Goal: Task Accomplishment & Management: Manage account settings

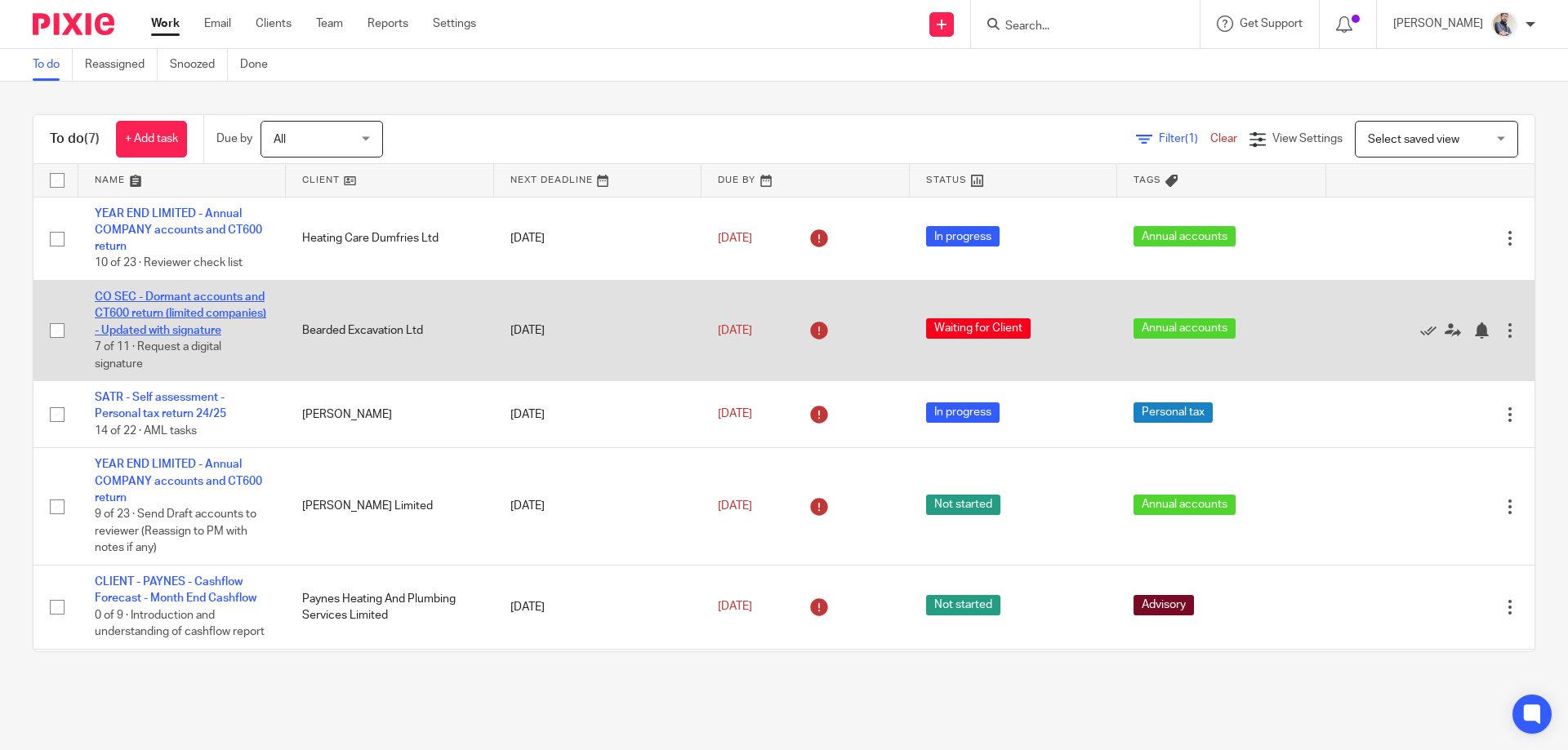
click at [194, 327] on link "CO SEC - Dormant accounts and CT600 return (limited companies) - Updated with s…" at bounding box center [180, 313] width 172 height 45
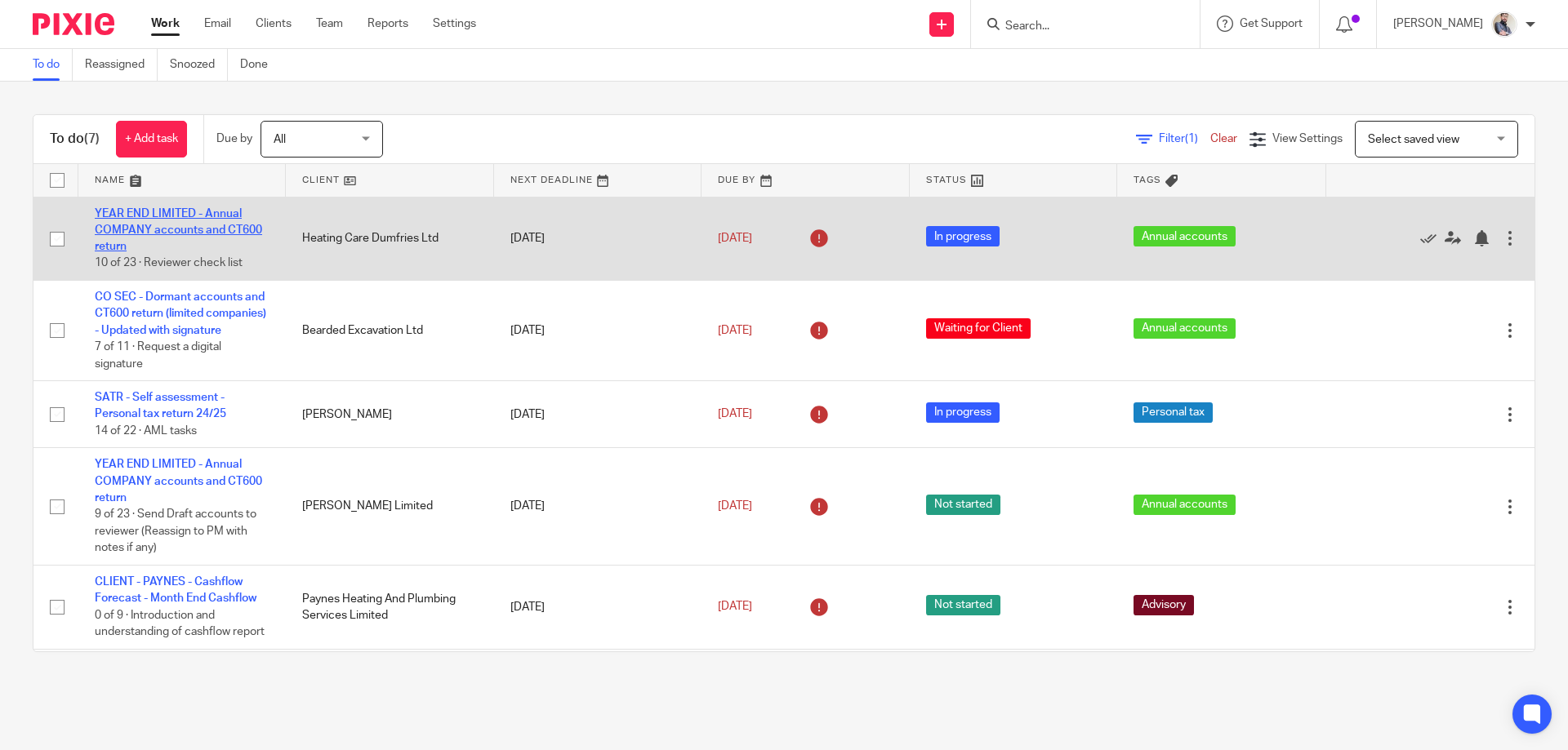
click at [194, 224] on link "YEAR END LIMITED - Annual COMPANY accounts and CT600 return" at bounding box center [178, 230] width 167 height 45
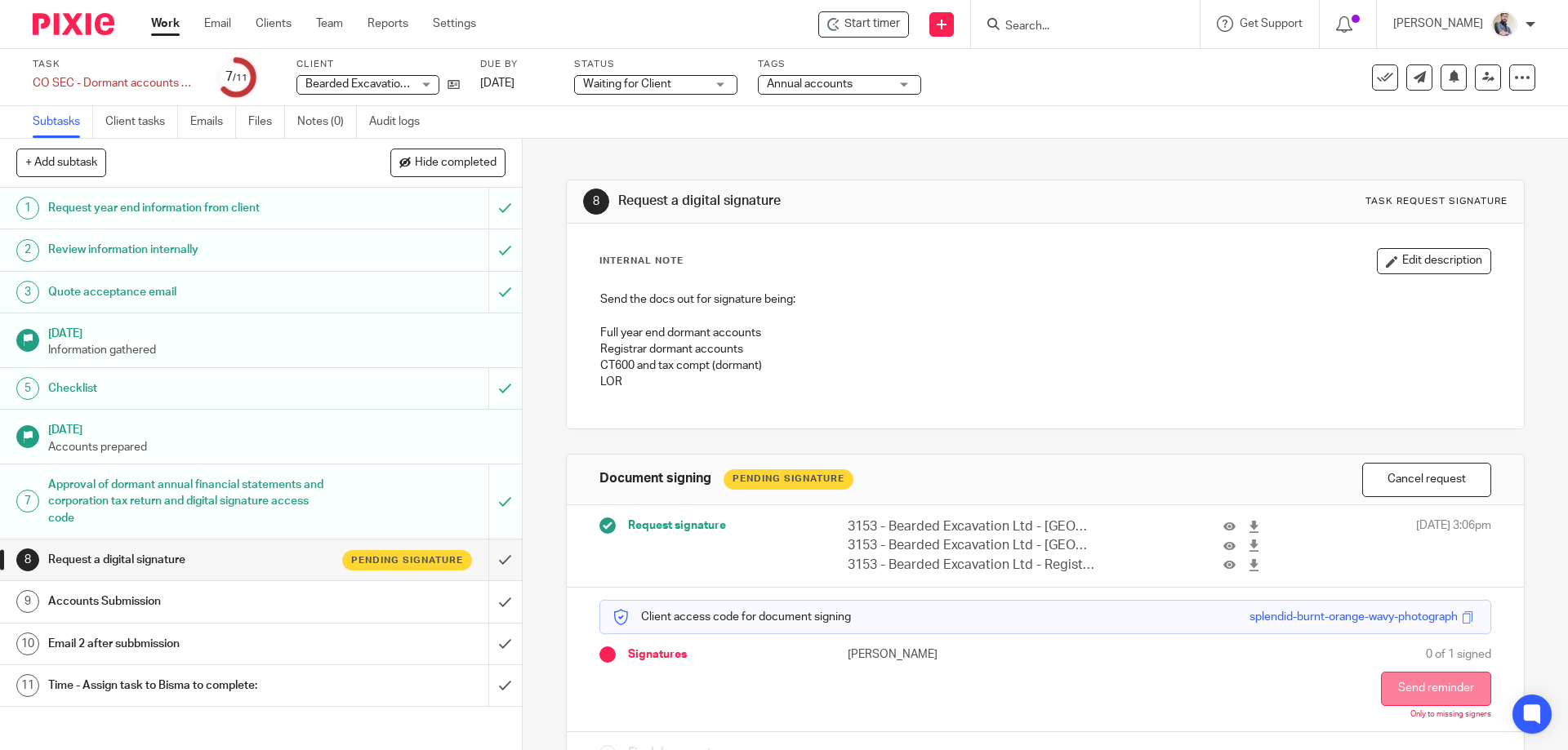
click at [1418, 678] on button "Send reminder" at bounding box center [1435, 688] width 110 height 34
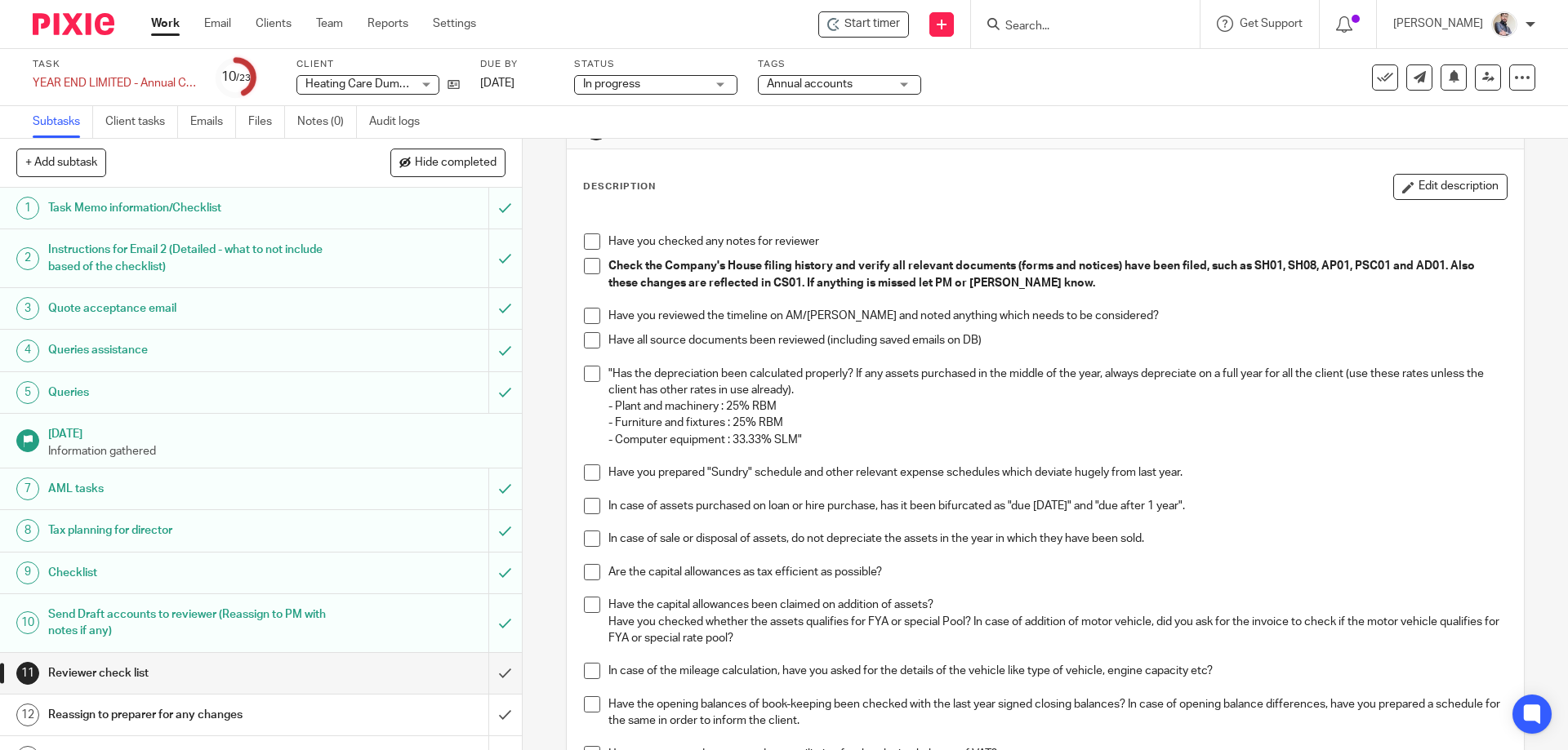
scroll to position [109, 0]
